Goal: Information Seeking & Learning: Learn about a topic

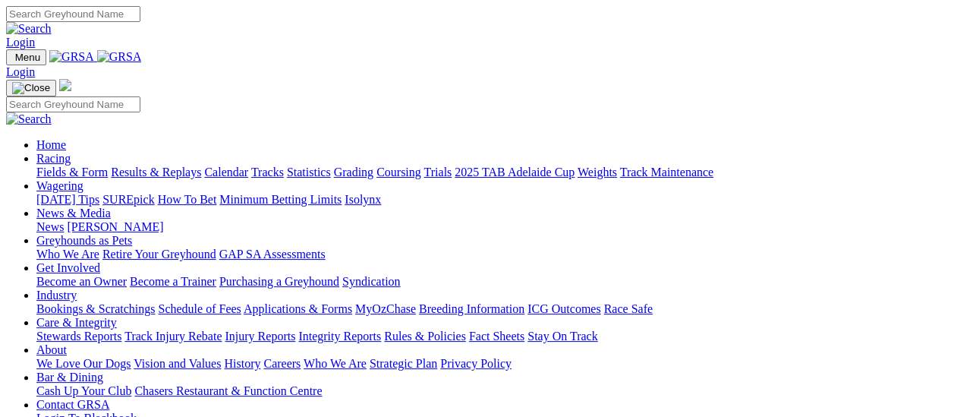
click at [176, 165] on link "Results & Replays" at bounding box center [156, 171] width 90 height 13
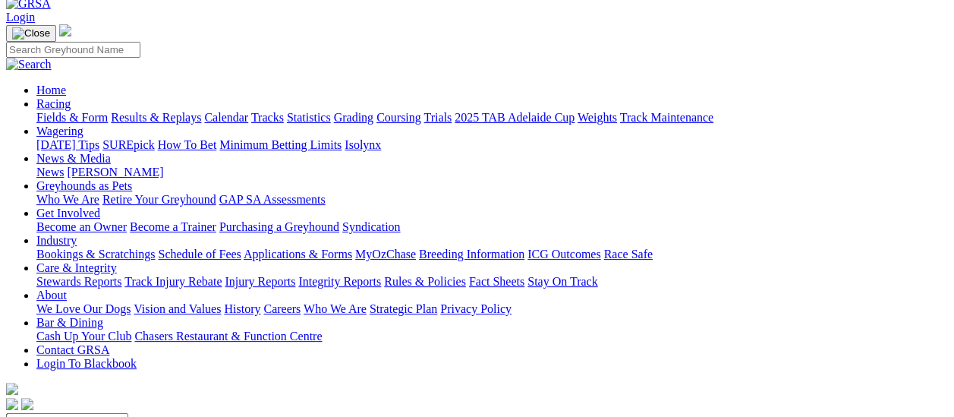
scroll to position [76, 0]
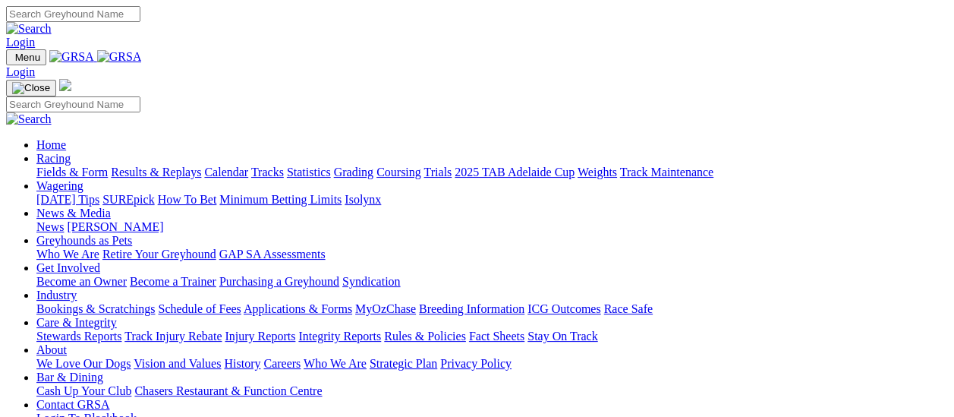
click at [149, 165] on link "Results & Replays" at bounding box center [156, 171] width 90 height 13
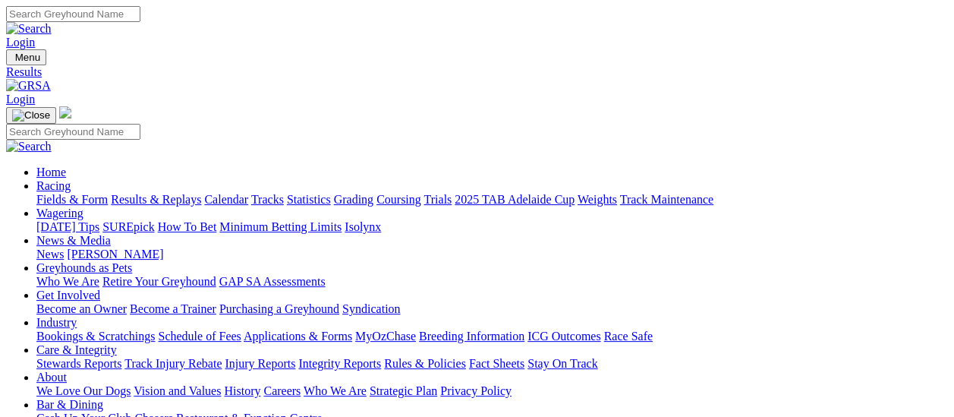
click at [64, 247] on link "News" at bounding box center [49, 253] width 27 height 13
click at [381, 357] on link "Integrity Reports" at bounding box center [339, 363] width 83 height 13
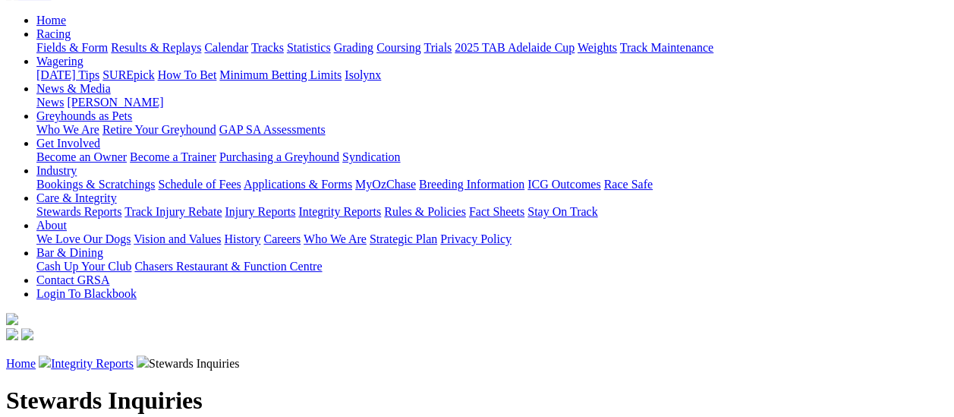
scroll to position [76, 0]
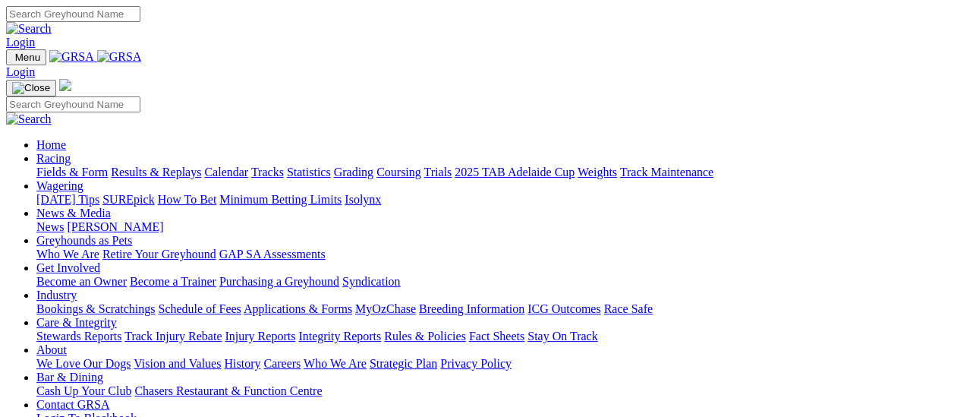
click at [163, 220] on link "[PERSON_NAME]" at bounding box center [115, 226] width 96 height 13
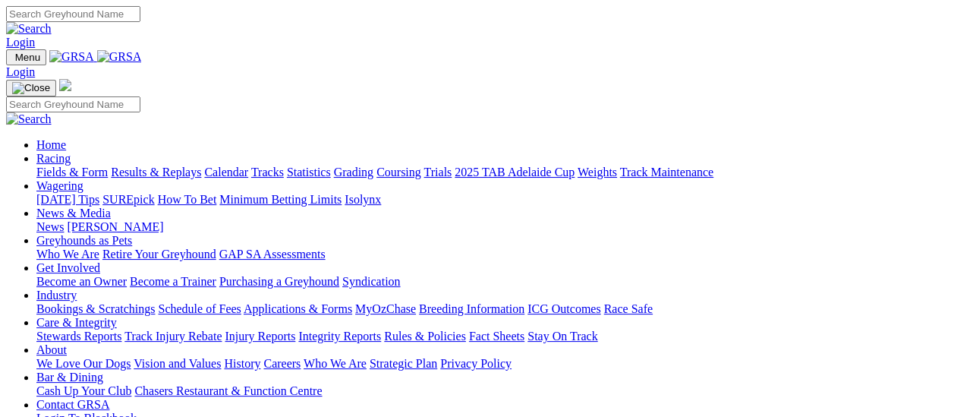
click at [156, 165] on link "Results & Replays" at bounding box center [156, 171] width 90 height 13
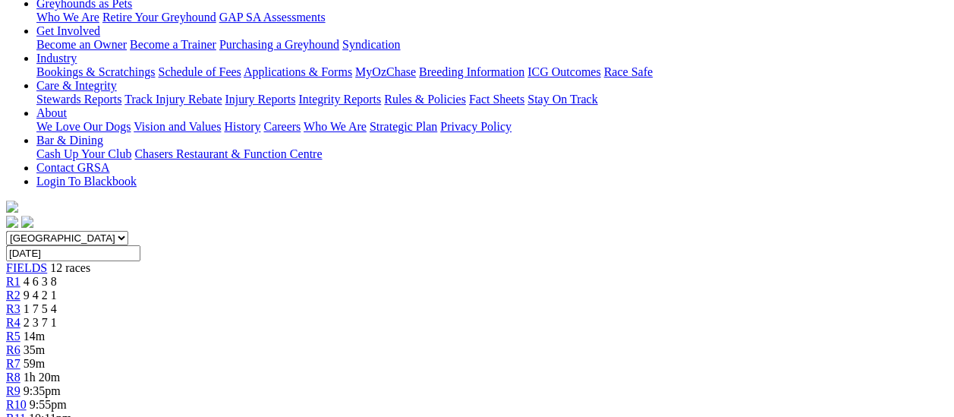
scroll to position [228, 0]
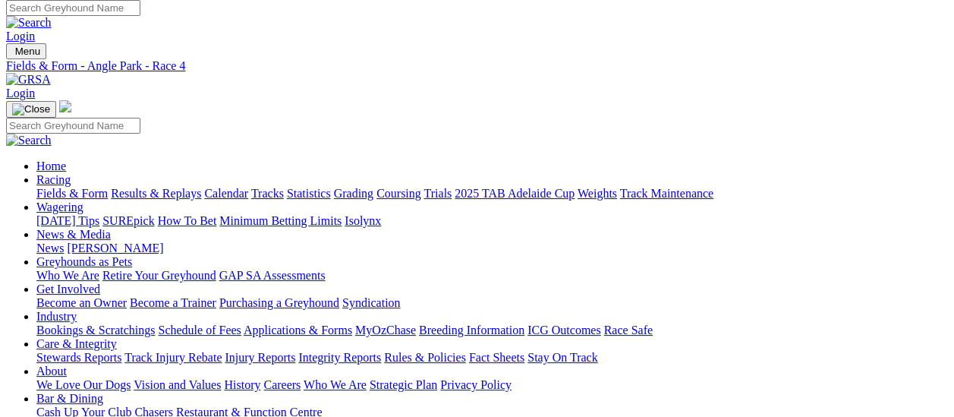
scroll to position [0, 0]
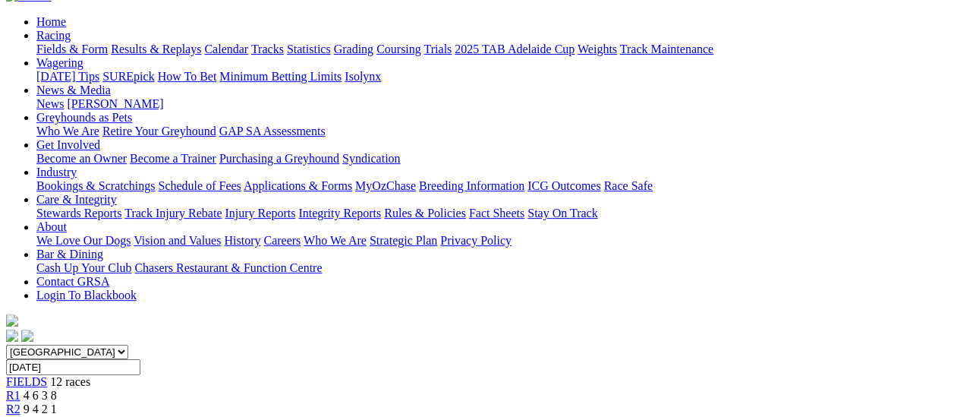
scroll to position [76, 0]
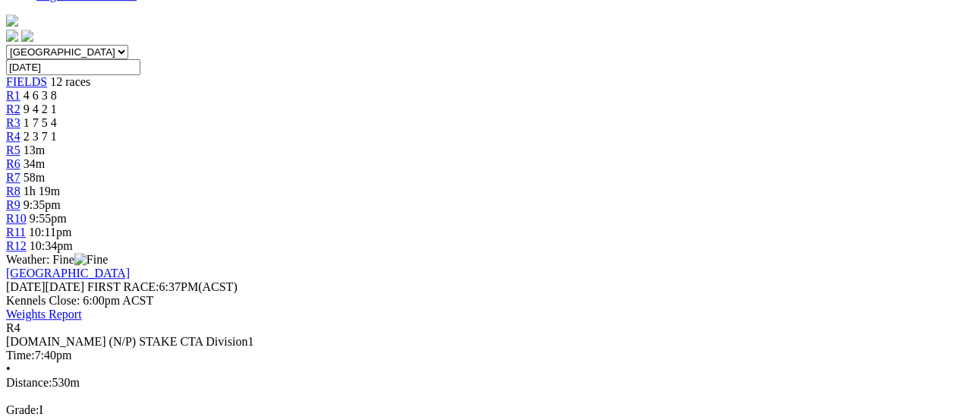
scroll to position [531, 0]
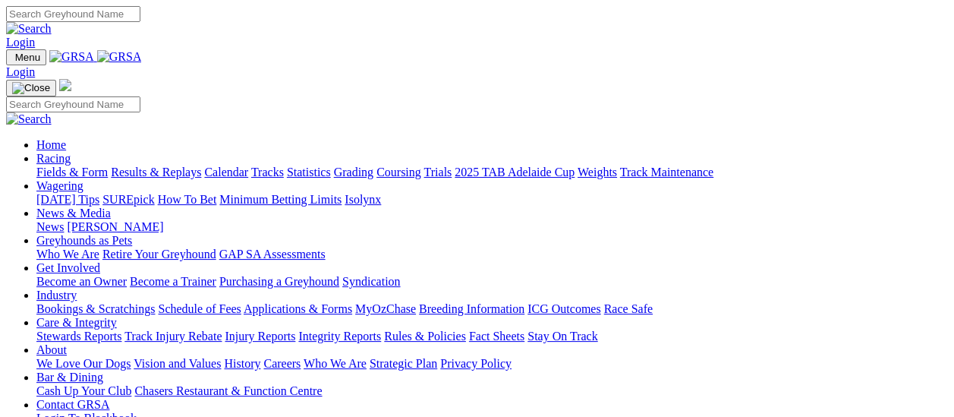
click at [99, 247] on link "Who We Are" at bounding box center [67, 253] width 63 height 13
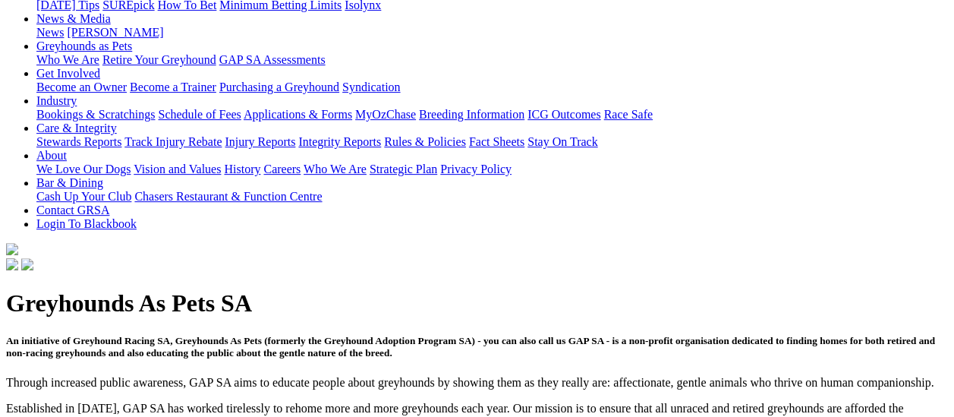
scroll to position [228, 0]
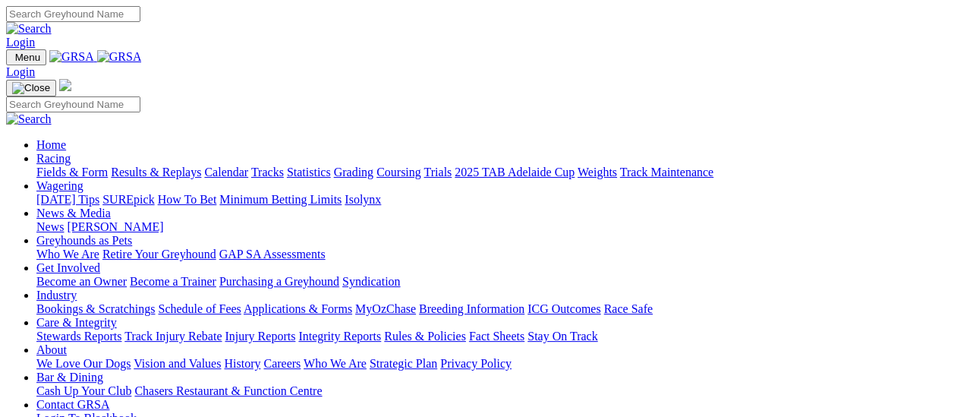
click at [165, 165] on link "Results & Replays" at bounding box center [156, 171] width 90 height 13
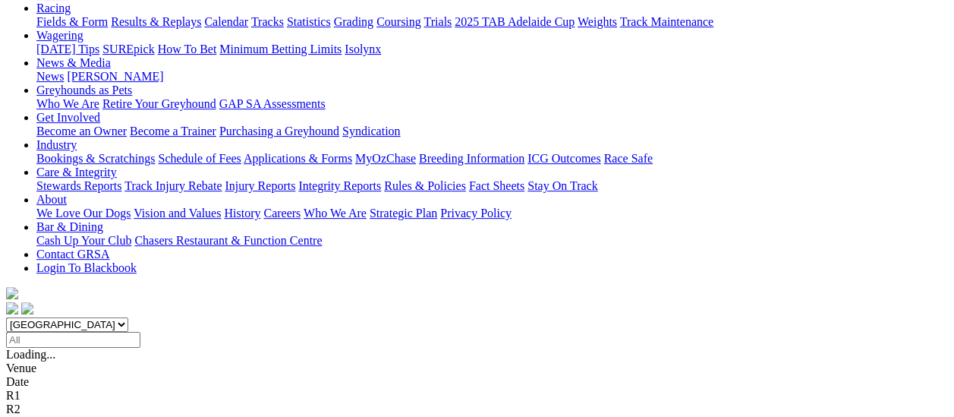
scroll to position [228, 0]
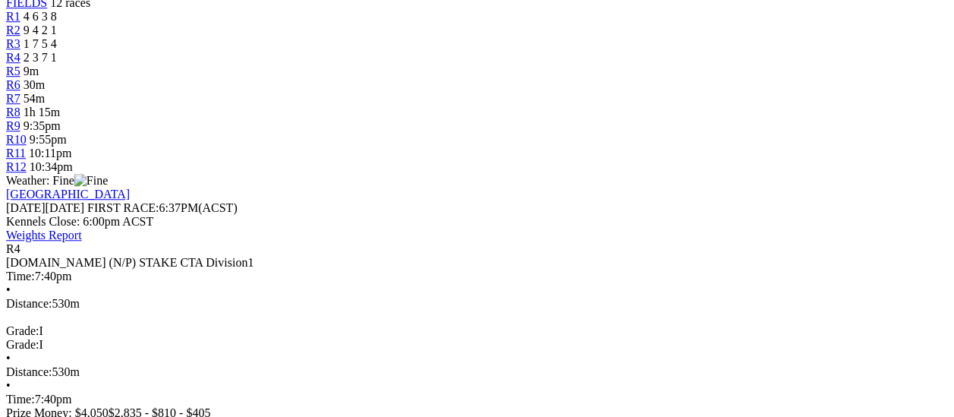
scroll to position [531, 0]
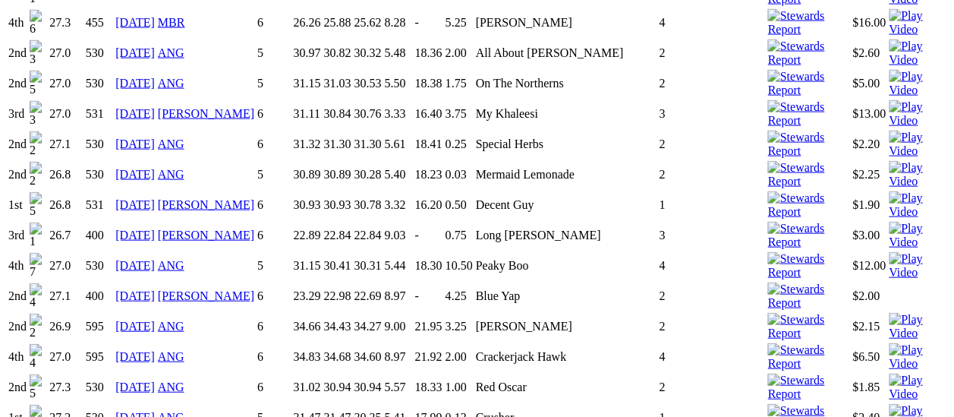
scroll to position [1593, 0]
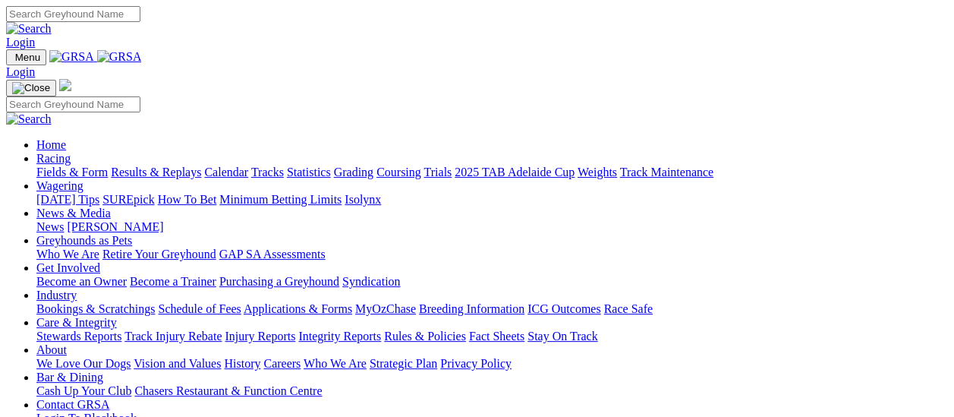
click at [80, 165] on link "Fields & Form" at bounding box center [71, 171] width 71 height 13
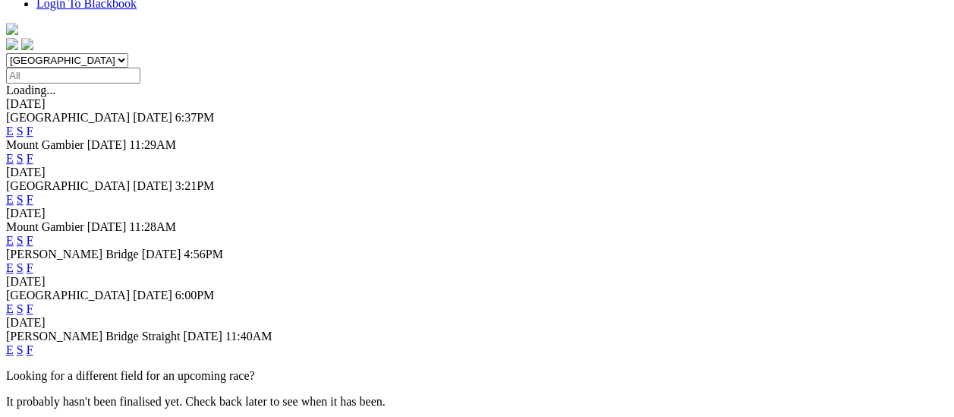
scroll to position [455, 0]
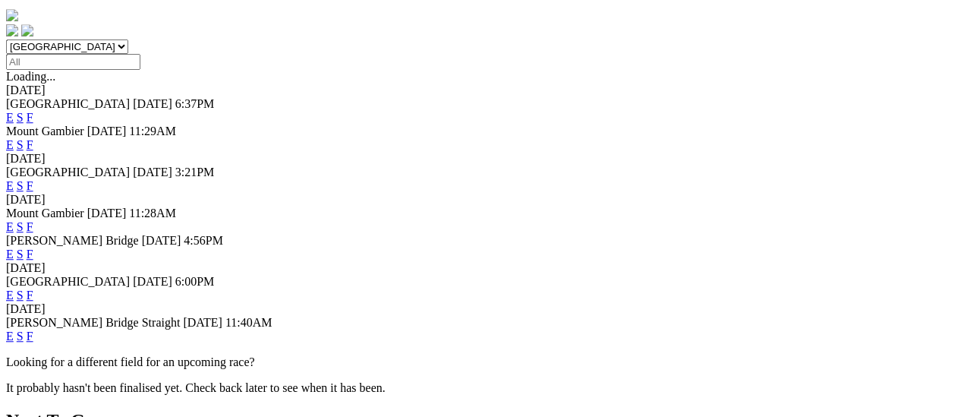
click at [33, 329] on link "F" at bounding box center [30, 335] width 7 height 13
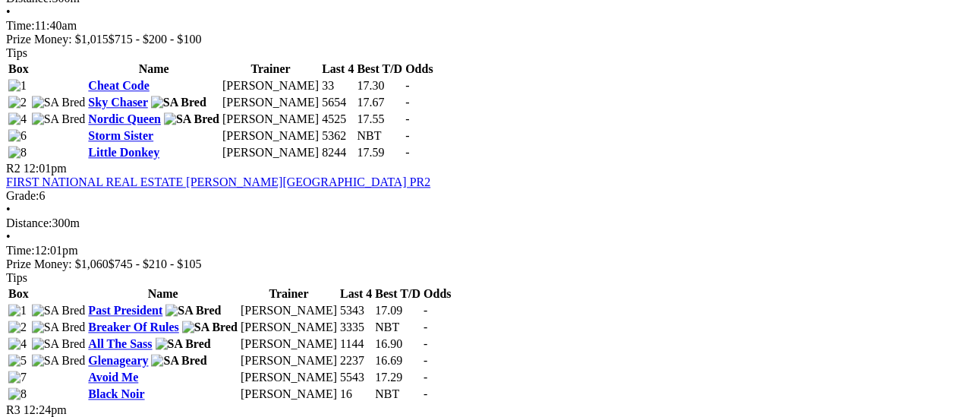
scroll to position [835, 0]
